Goal: Transaction & Acquisition: Purchase product/service

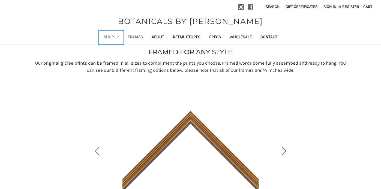
click at [118, 36] on icon "Shop" at bounding box center [118, 37] width 2 height 2
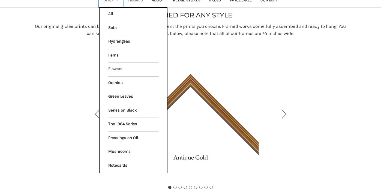
scroll to position [38, 0]
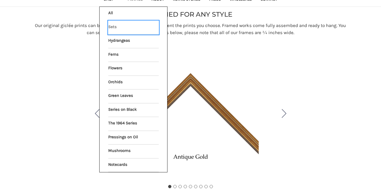
click at [113, 26] on link "Sets" at bounding box center [133, 28] width 50 height 14
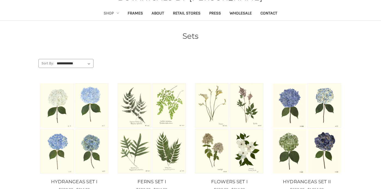
scroll to position [23, 0]
click at [117, 14] on link "Shop" at bounding box center [111, 13] width 24 height 13
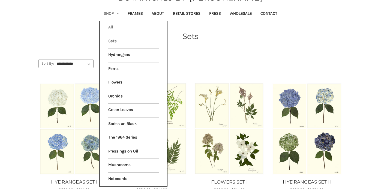
click at [111, 25] on link "All Shop" at bounding box center [133, 28] width 50 height 14
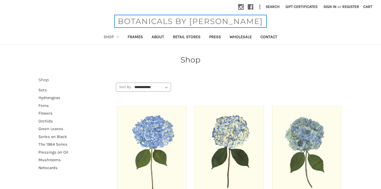
click at [181, 22] on span "BOTANICALS BY [PERSON_NAME]" at bounding box center [190, 21] width 150 height 11
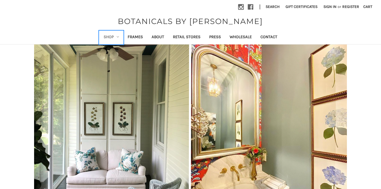
click at [119, 36] on link "Shop" at bounding box center [111, 37] width 24 height 13
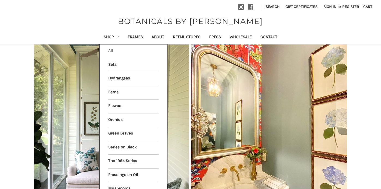
click at [110, 49] on link "All Shop" at bounding box center [133, 51] width 50 height 14
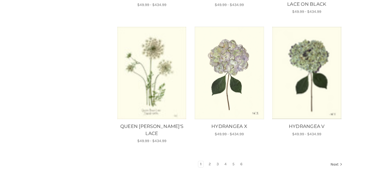
scroll to position [485, 0]
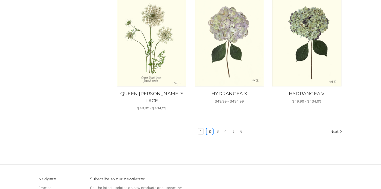
click at [209, 128] on link "2" at bounding box center [210, 131] width 6 height 6
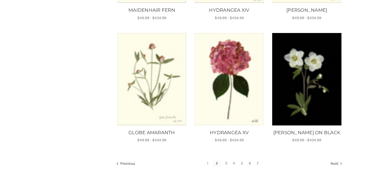
scroll to position [537, 0]
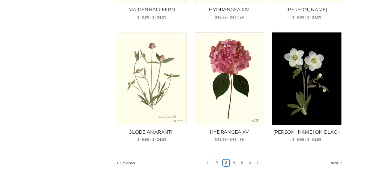
click at [226, 160] on link "3" at bounding box center [226, 163] width 6 height 6
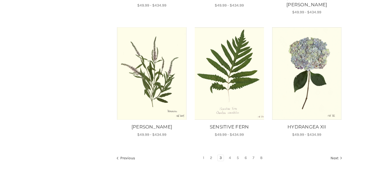
scroll to position [467, 0]
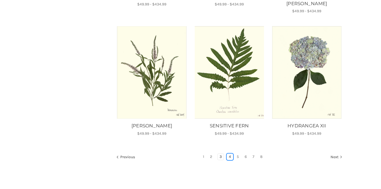
click at [231, 154] on link "4" at bounding box center [230, 157] width 6 height 6
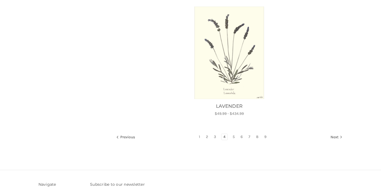
scroll to position [704, 0]
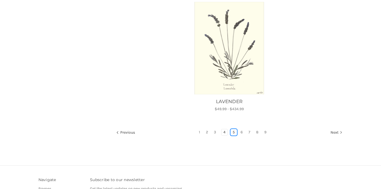
click at [234, 132] on link "5" at bounding box center [234, 132] width 6 height 6
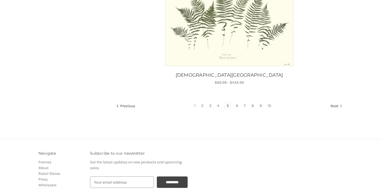
scroll to position [623, 0]
click at [237, 106] on link "6" at bounding box center [237, 105] width 6 height 6
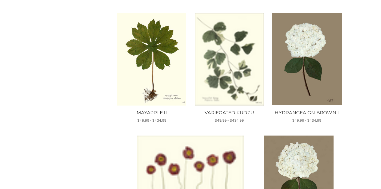
scroll to position [338, 0]
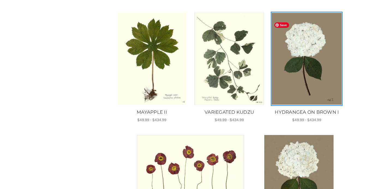
click at [316, 94] on img "HYDRANGEA ON BROWN I, Price range from $49.99 to $434.99\a\a" at bounding box center [306, 59] width 70 height 92
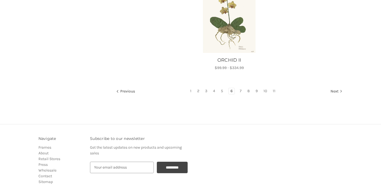
scroll to position [634, 0]
click at [241, 94] on link "7" at bounding box center [241, 91] width 6 height 6
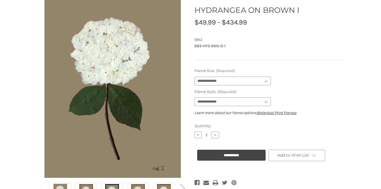
scroll to position [61, 0]
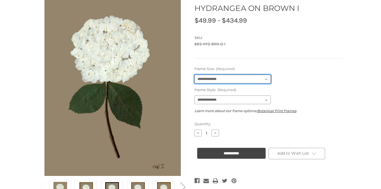
click at [266, 78] on select "**********" at bounding box center [232, 79] width 76 height 9
select select "****"
click at [194, 75] on select "**********" at bounding box center [232, 79] width 76 height 9
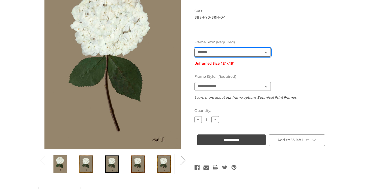
scroll to position [87, 0]
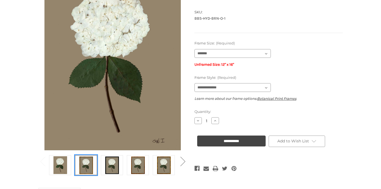
click at [89, 167] on img at bounding box center [86, 165] width 14 height 18
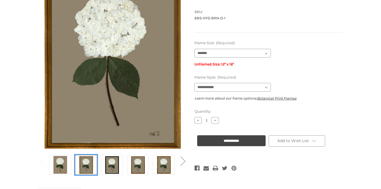
scroll to position [87, 0]
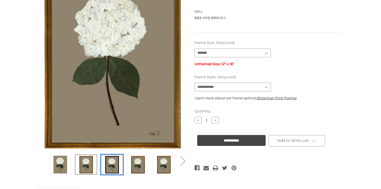
click at [108, 167] on img at bounding box center [112, 164] width 14 height 18
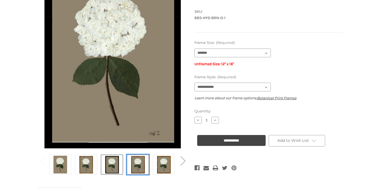
click at [135, 166] on img at bounding box center [138, 164] width 14 height 18
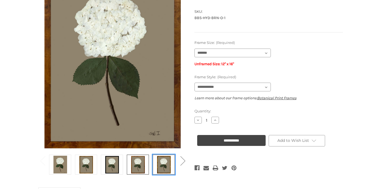
click at [160, 166] on img at bounding box center [164, 164] width 14 height 18
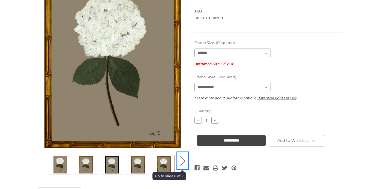
click at [183, 163] on button "Next" at bounding box center [182, 160] width 11 height 17
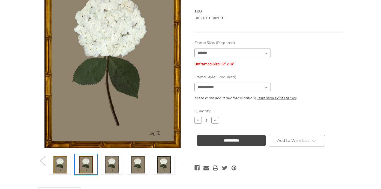
click at [88, 160] on img at bounding box center [86, 164] width 14 height 18
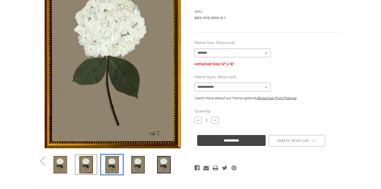
click at [113, 166] on img at bounding box center [112, 164] width 14 height 18
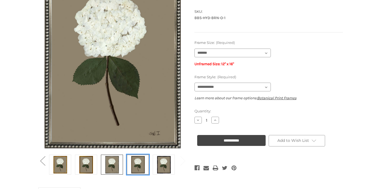
click at [135, 166] on img at bounding box center [138, 164] width 14 height 18
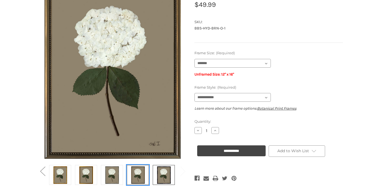
scroll to position [78, 0]
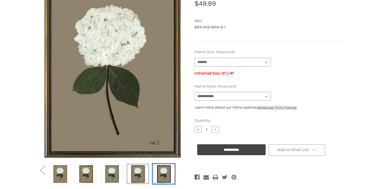
click at [165, 168] on img at bounding box center [164, 174] width 14 height 18
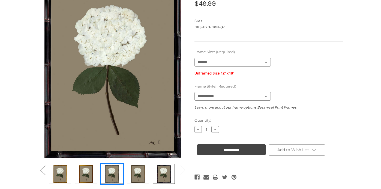
click at [108, 173] on img at bounding box center [112, 174] width 14 height 18
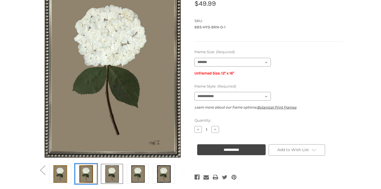
click at [82, 171] on img at bounding box center [86, 174] width 14 height 18
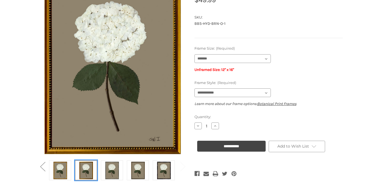
scroll to position [80, 0]
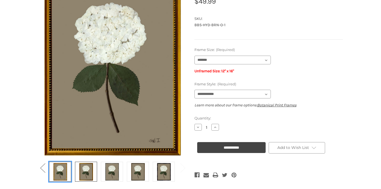
click at [63, 173] on img at bounding box center [60, 171] width 14 height 18
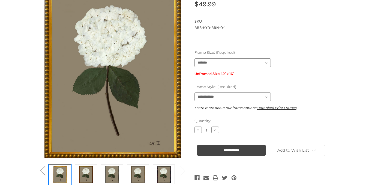
scroll to position [81, 0]
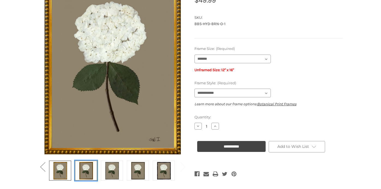
click at [89, 172] on img at bounding box center [86, 170] width 14 height 18
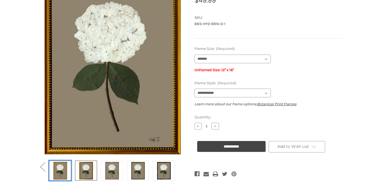
click at [66, 173] on img at bounding box center [60, 170] width 14 height 18
select select "****"
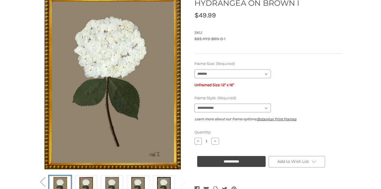
scroll to position [69, 0]
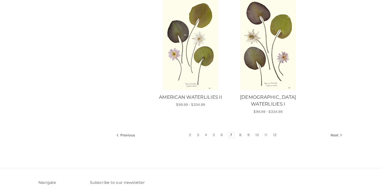
scroll to position [602, 0]
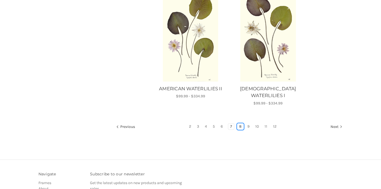
click at [241, 123] on link "8" at bounding box center [240, 126] width 6 height 6
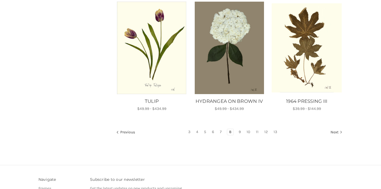
scroll to position [475, 0]
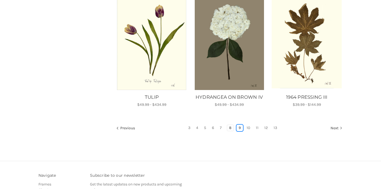
click at [240, 127] on link "9" at bounding box center [240, 128] width 6 height 6
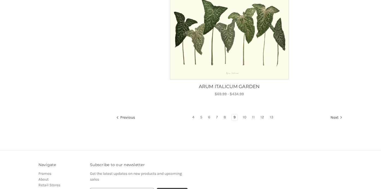
scroll to position [614, 0]
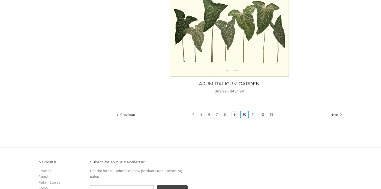
click at [246, 115] on link "10" at bounding box center [244, 114] width 7 height 6
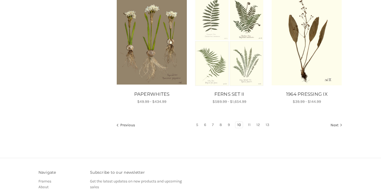
scroll to position [479, 0]
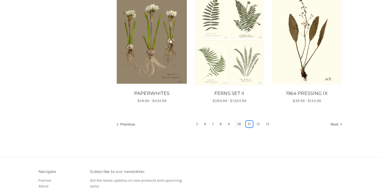
click at [250, 124] on link "11" at bounding box center [249, 124] width 7 height 6
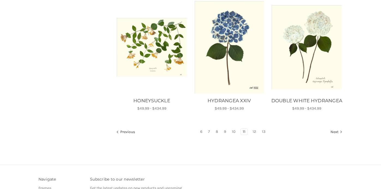
scroll to position [480, 0]
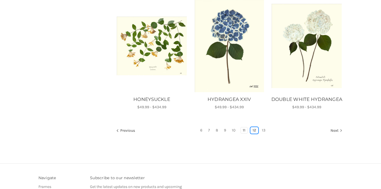
click at [256, 131] on link "12" at bounding box center [253, 130] width 7 height 6
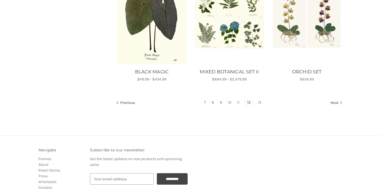
scroll to position [500, 0]
click at [260, 101] on link "13" at bounding box center [259, 103] width 7 height 6
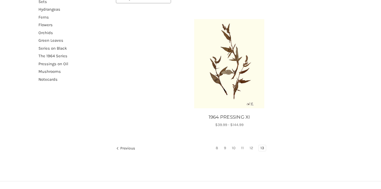
scroll to position [89, 0]
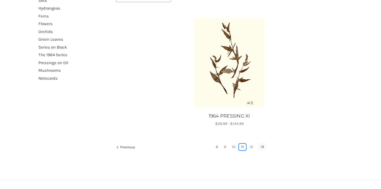
click at [242, 146] on link "11" at bounding box center [242, 147] width 7 height 6
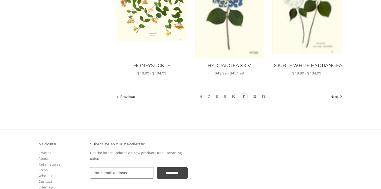
scroll to position [559, 0]
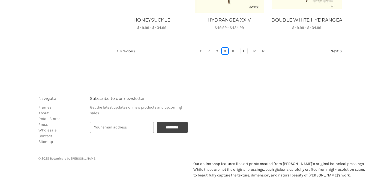
click at [226, 51] on link "9" at bounding box center [225, 51] width 6 height 6
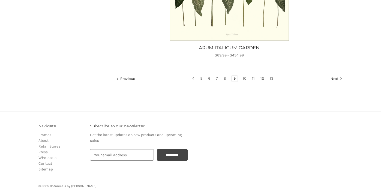
scroll to position [650, 0]
click at [225, 78] on link "8" at bounding box center [225, 79] width 6 height 6
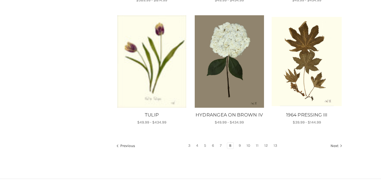
scroll to position [469, 0]
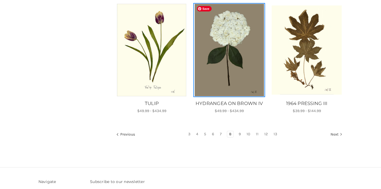
click at [219, 72] on img "HYDRANGEA ON BROWN IV, Price range from $49.99 to $434.99\a\a" at bounding box center [229, 50] width 70 height 92
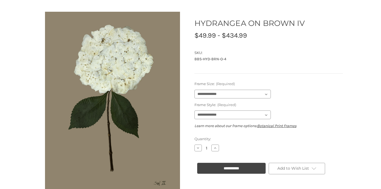
scroll to position [46, 0]
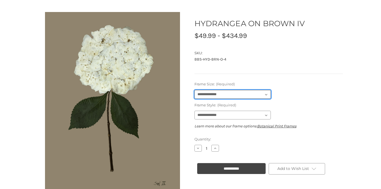
click at [261, 93] on select "**********" at bounding box center [232, 94] width 76 height 9
select select "****"
click at [194, 90] on select "**********" at bounding box center [232, 94] width 76 height 9
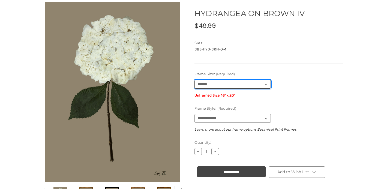
scroll to position [57, 0]
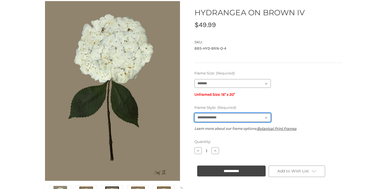
click at [264, 117] on select "**********" at bounding box center [232, 117] width 76 height 9
select select "****"
click at [194, 113] on select "**********" at bounding box center [232, 117] width 76 height 9
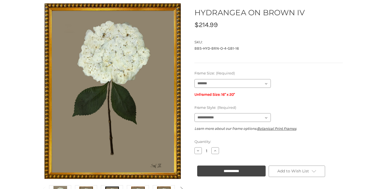
click at [303, 107] on label "Frame Style: (Required)" at bounding box center [268, 107] width 148 height 5
click at [271, 113] on select "**********" at bounding box center [232, 117] width 76 height 9
click at [263, 86] on select "**********" at bounding box center [232, 83] width 76 height 9
click at [194, 79] on select "**********" at bounding box center [232, 83] width 76 height 9
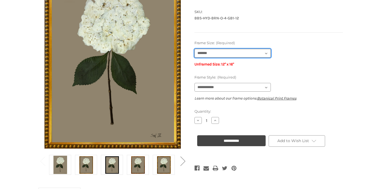
scroll to position [88, 0]
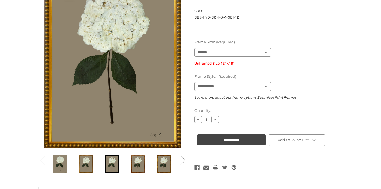
click at [310, 106] on div "**********" at bounding box center [268, 98] width 148 height 116
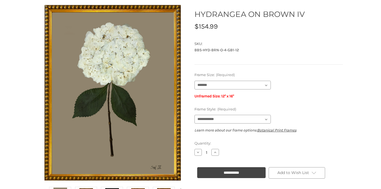
scroll to position [54, 0]
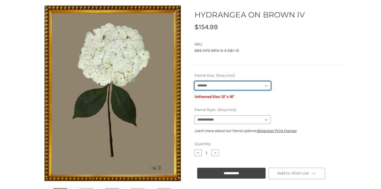
click at [266, 86] on select "**********" at bounding box center [232, 85] width 76 height 9
select select "****"
click at [194, 81] on select "**********" at bounding box center [232, 85] width 76 height 9
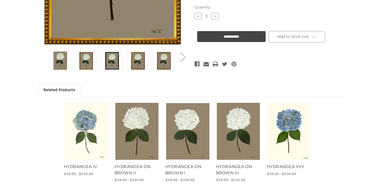
scroll to position [210, 0]
